Goal: Check status: Check status

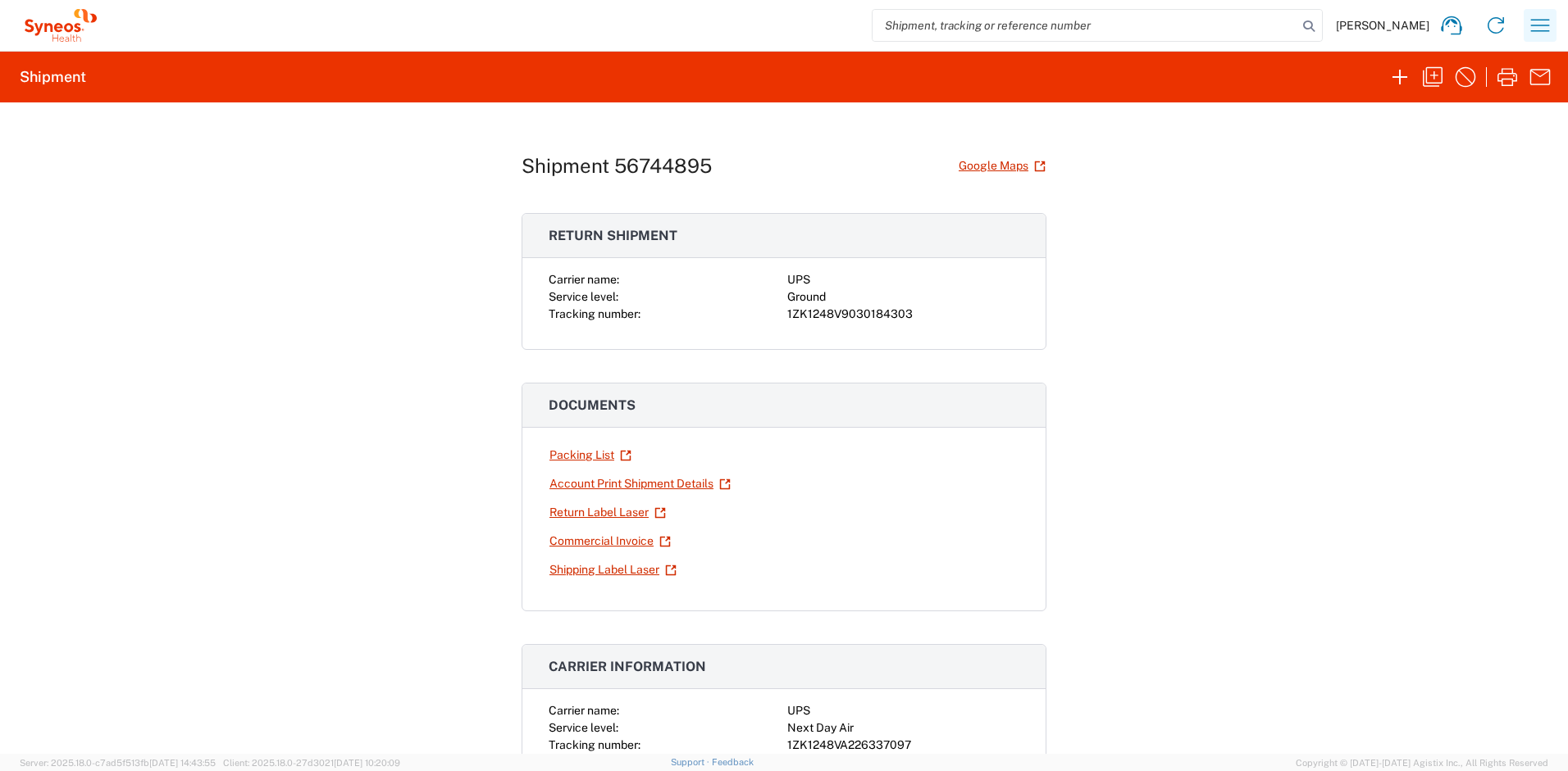
click at [1534, 18] on icon "button" at bounding box center [1539, 25] width 26 height 26
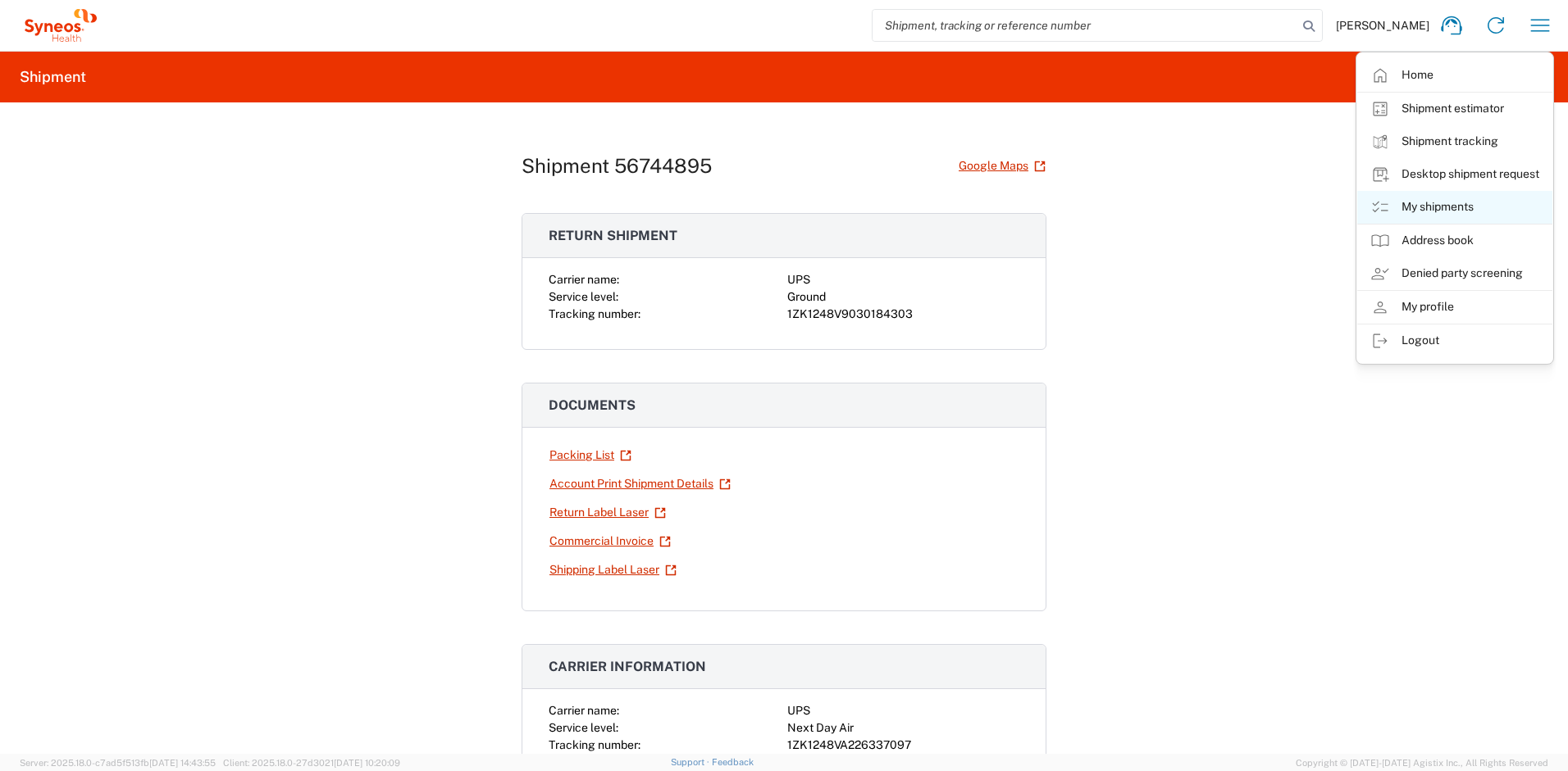
click at [1461, 210] on link "My shipments" at bounding box center [1455, 207] width 196 height 33
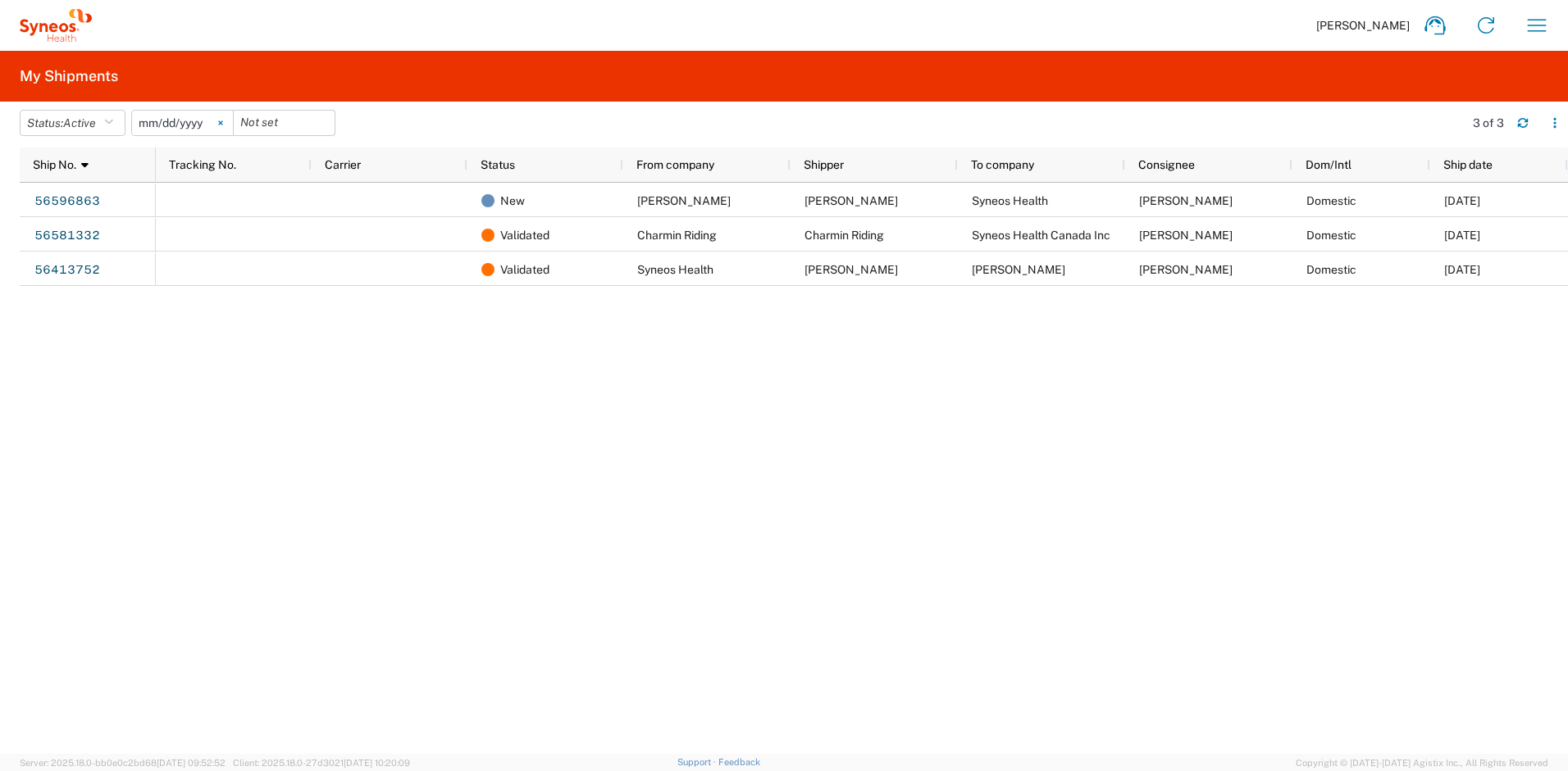
click at [223, 123] on icon at bounding box center [221, 123] width 5 height 5
click at [96, 124] on span "Active" at bounding box center [79, 123] width 33 height 13
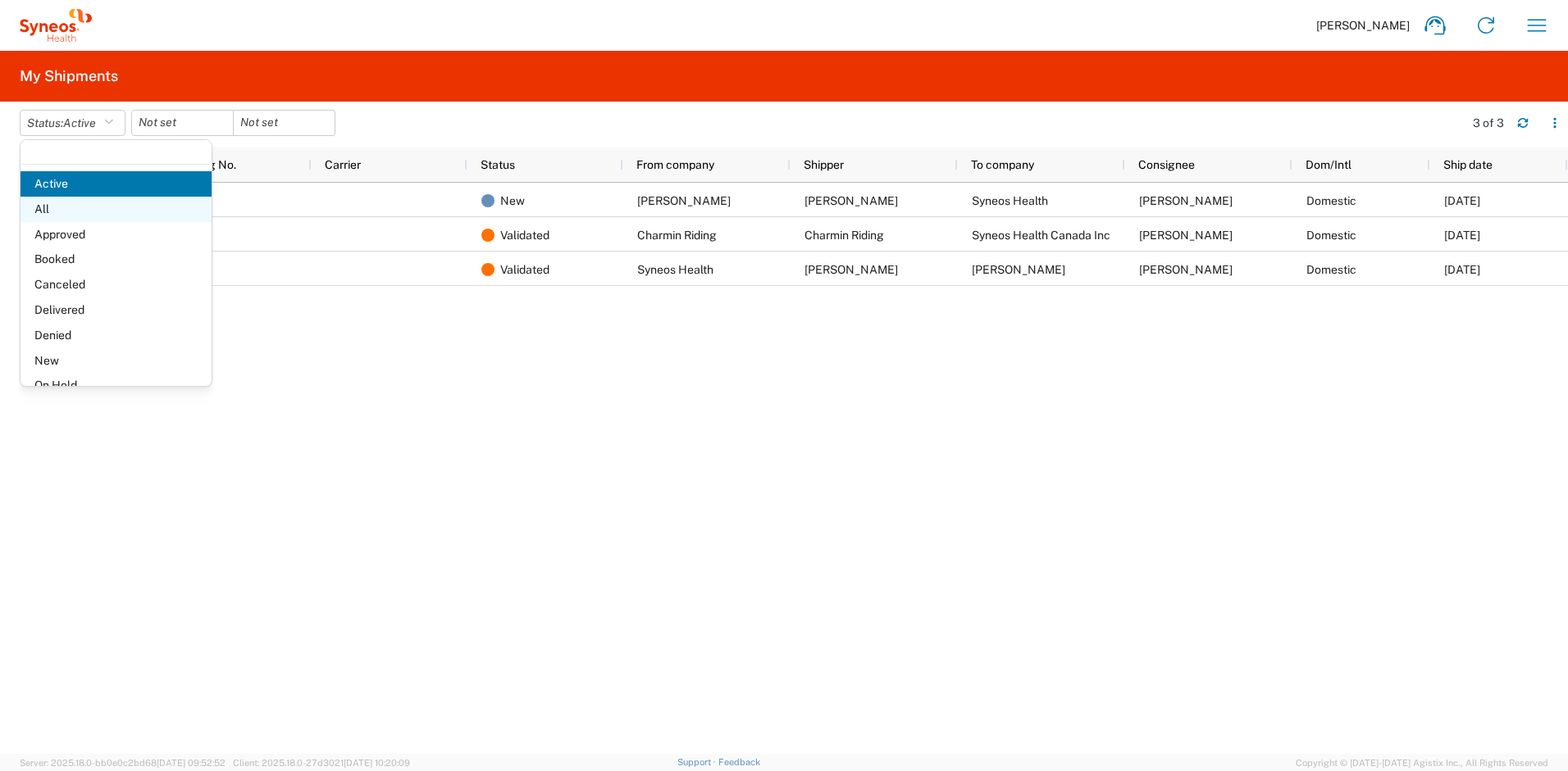
click at [62, 216] on span "All" at bounding box center [115, 209] width 191 height 25
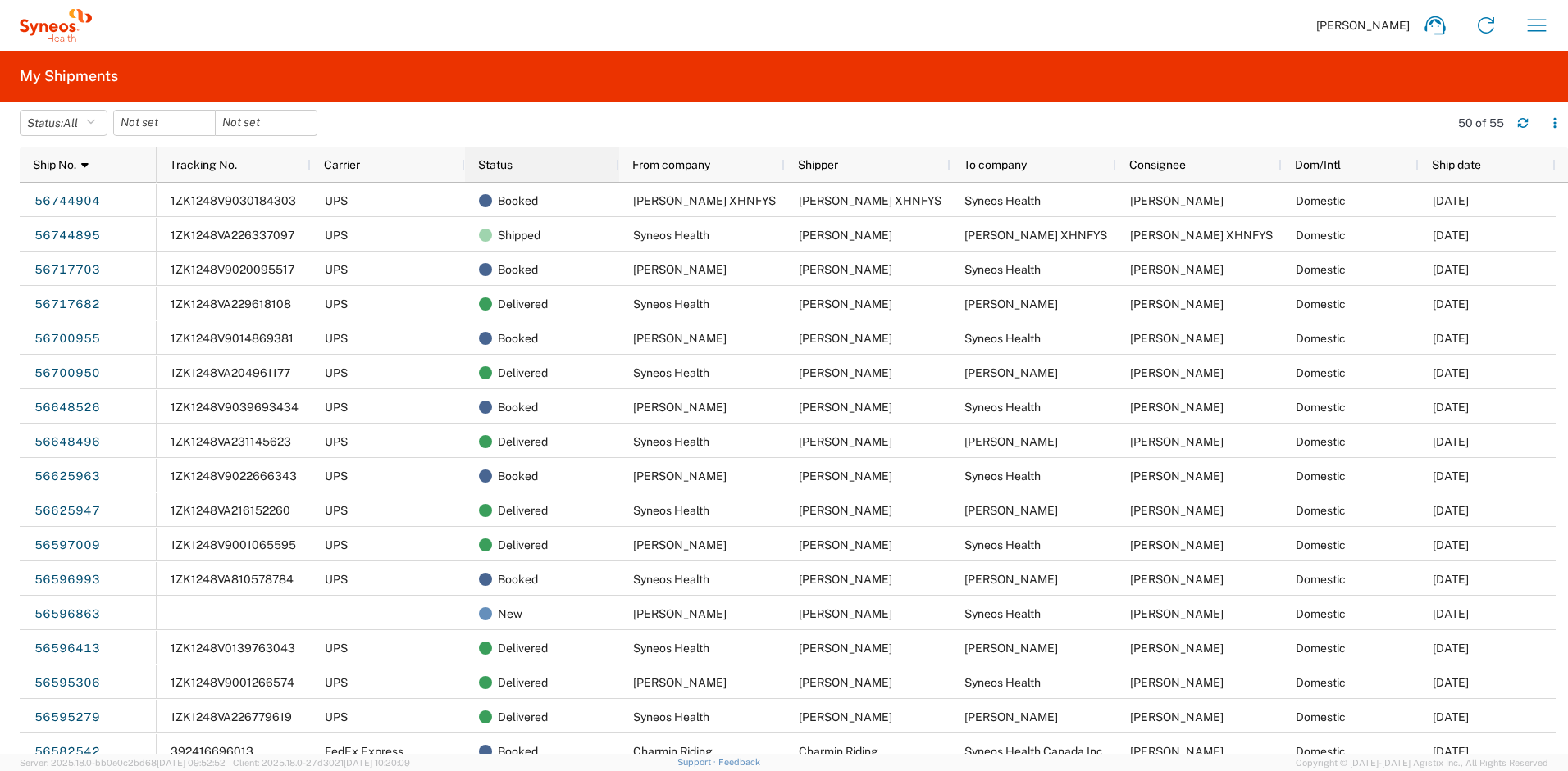
click at [530, 166] on div "Status" at bounding box center [545, 164] width 135 height 26
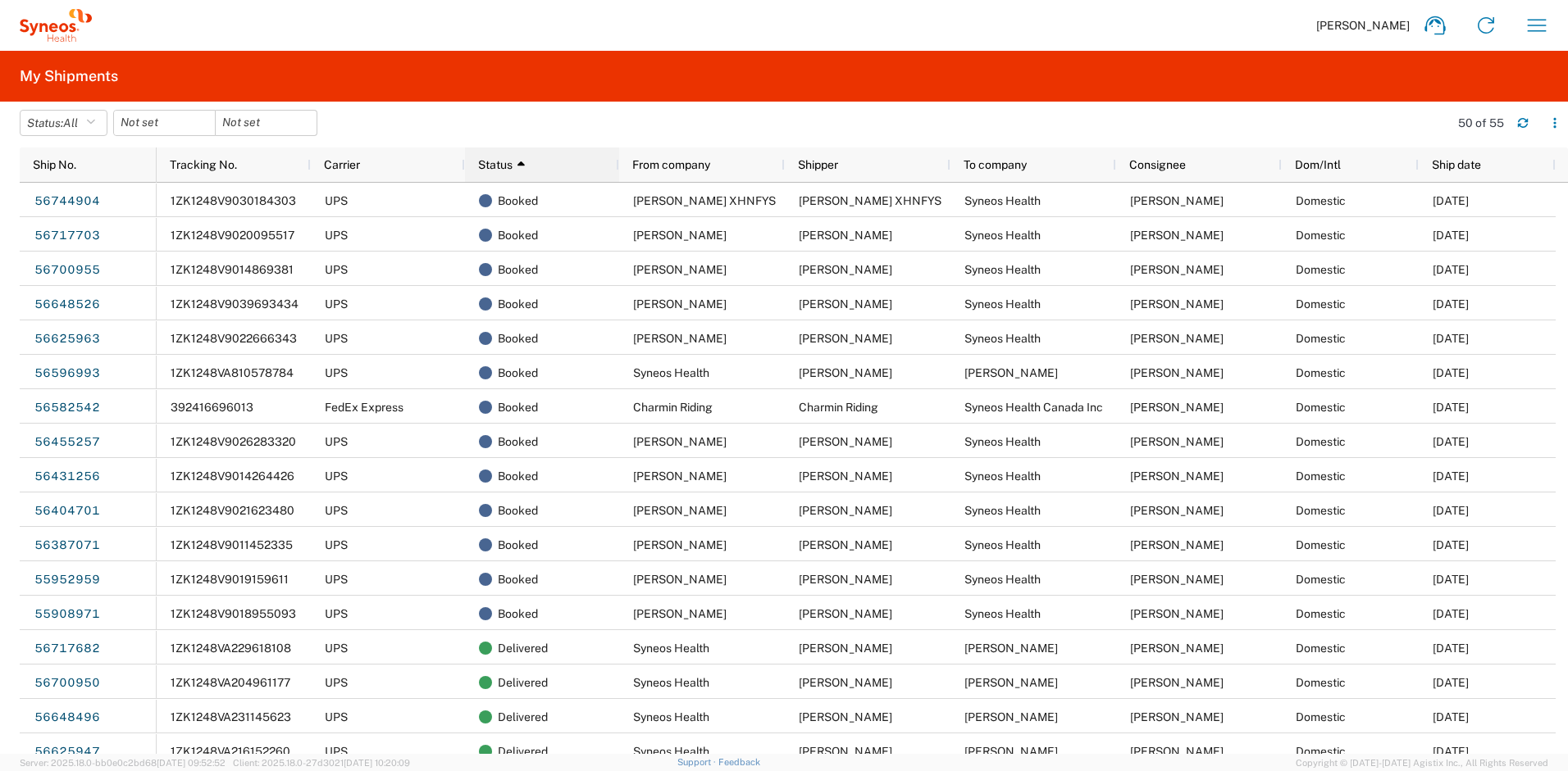
click at [530, 166] on div "Status 1" at bounding box center [545, 164] width 135 height 26
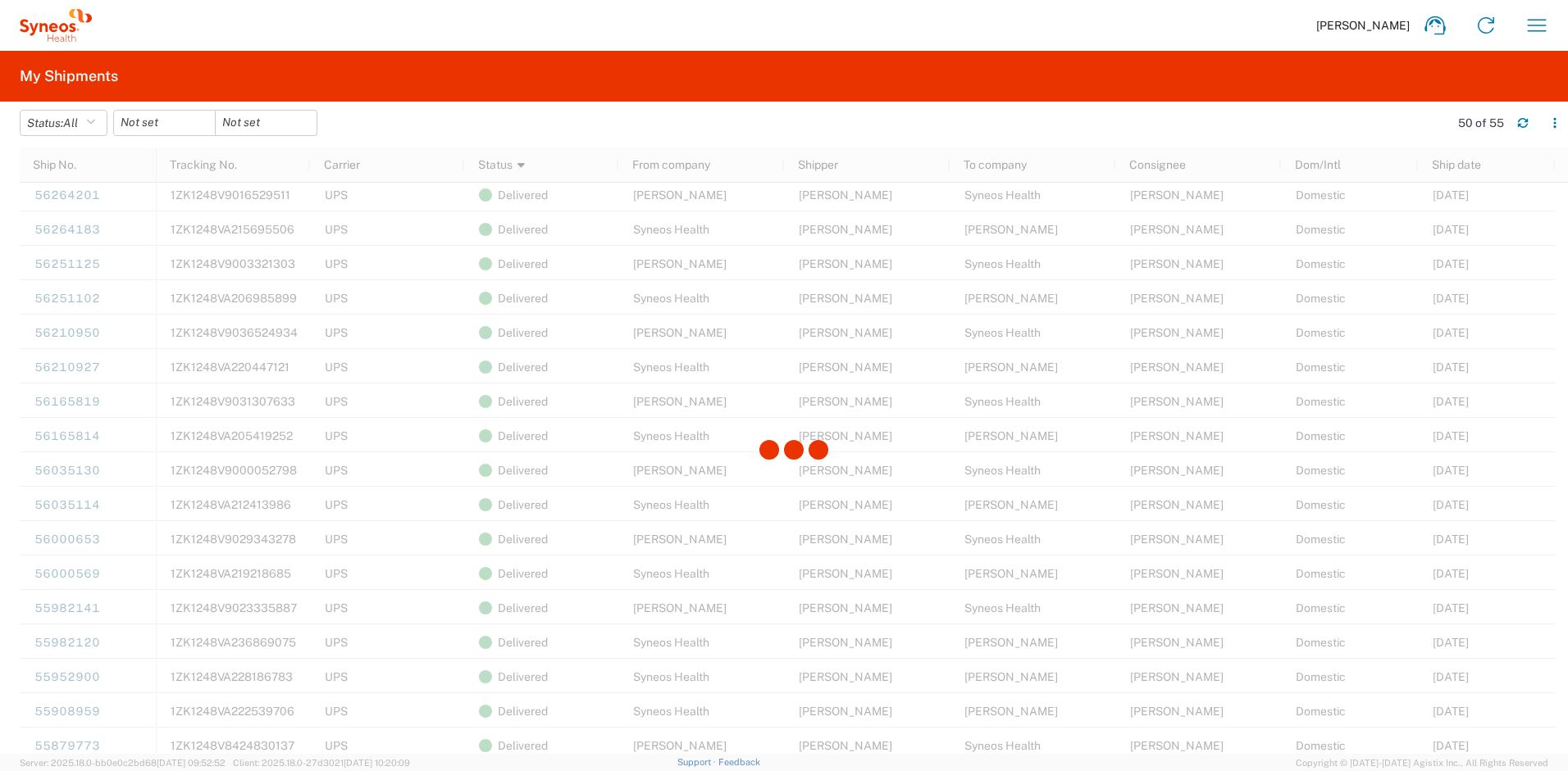
scroll to position [1322, 0]
